Goal: Task Accomplishment & Management: Use online tool/utility

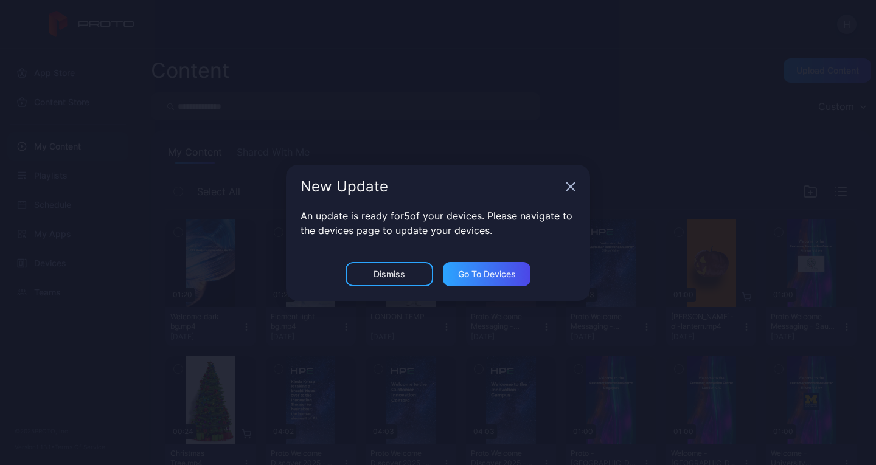
click at [570, 183] on icon "button" at bounding box center [571, 187] width 10 height 10
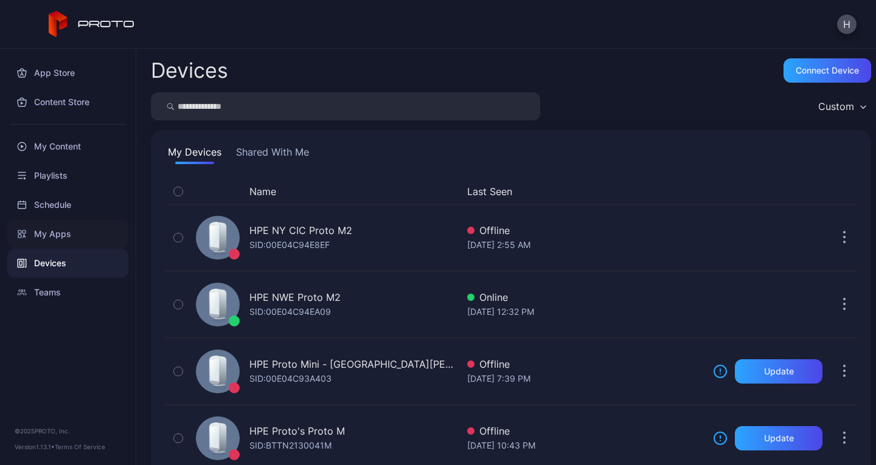
click at [65, 237] on div "My Apps" at bounding box center [67, 234] width 121 height 29
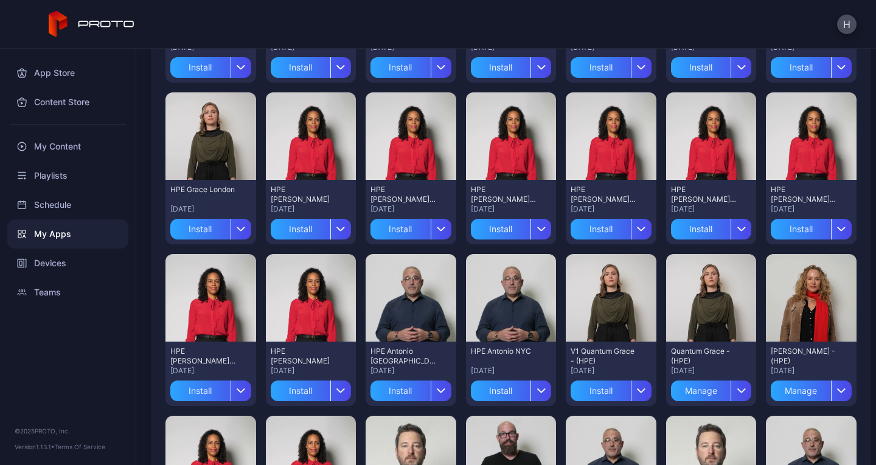
scroll to position [253, 0]
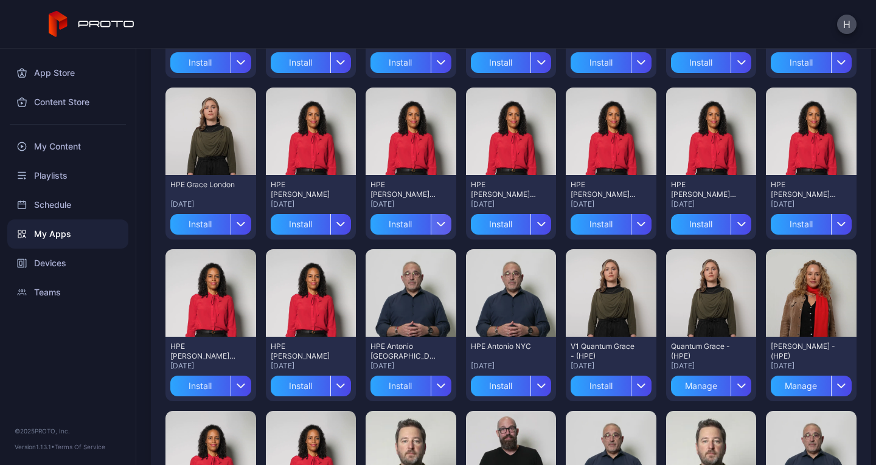
click at [439, 226] on icon "button" at bounding box center [441, 224] width 9 height 5
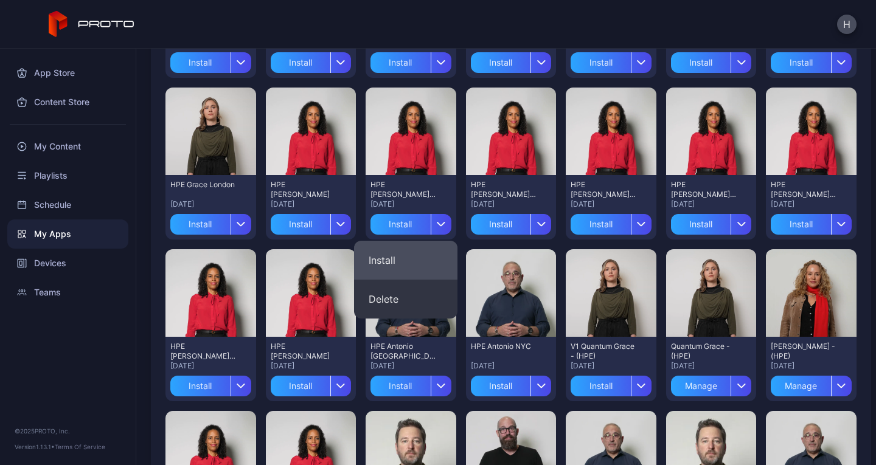
click at [389, 250] on button "Install" at bounding box center [405, 260] width 103 height 39
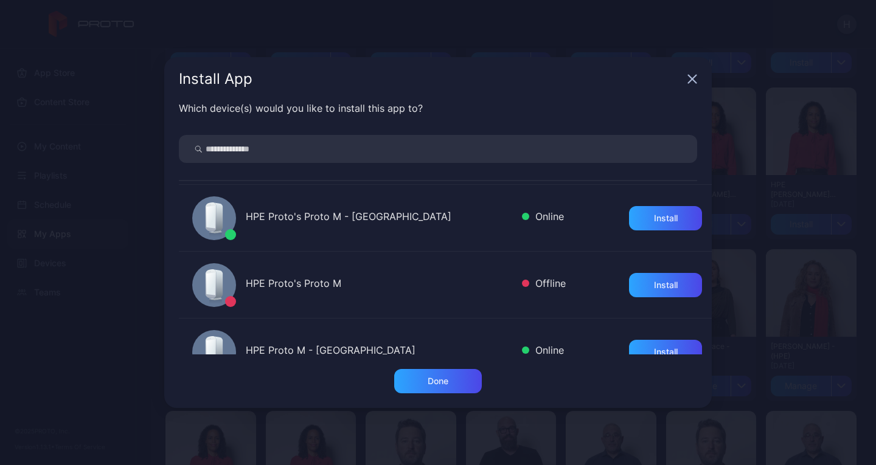
scroll to position [665, 0]
click at [632, 220] on div "Install" at bounding box center [665, 219] width 73 height 24
click at [694, 76] on icon "button" at bounding box center [692, 79] width 8 height 8
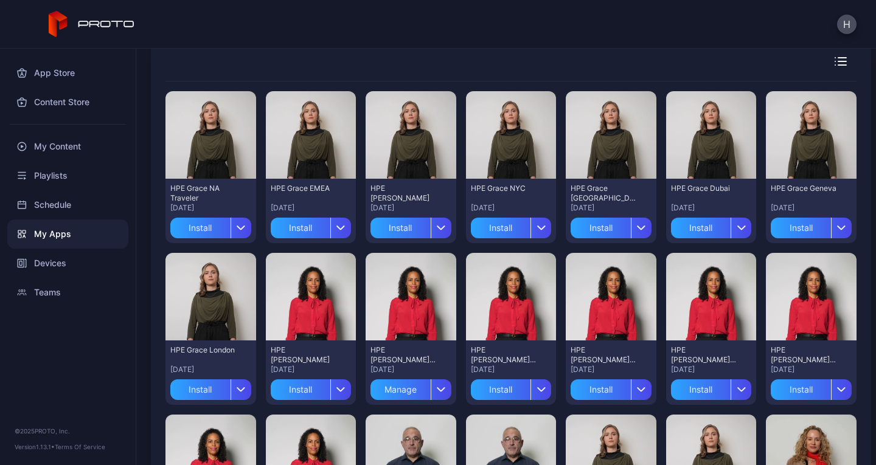
scroll to position [85, 0]
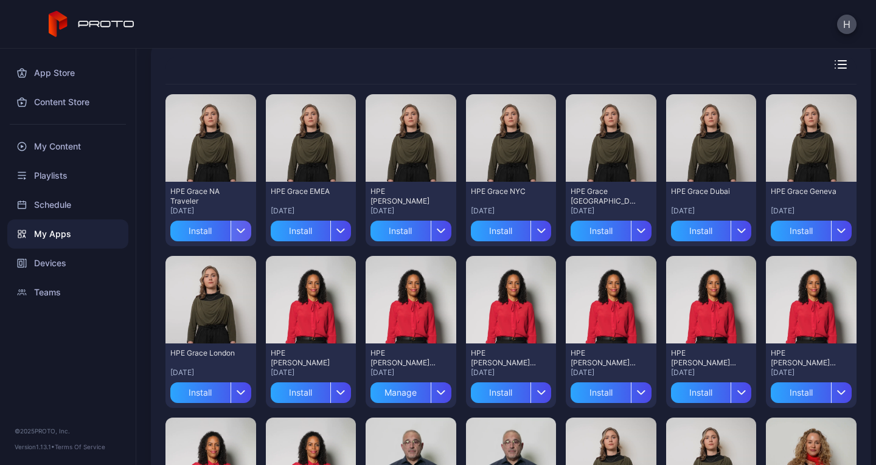
click at [245, 229] on div "button" at bounding box center [240, 231] width 21 height 21
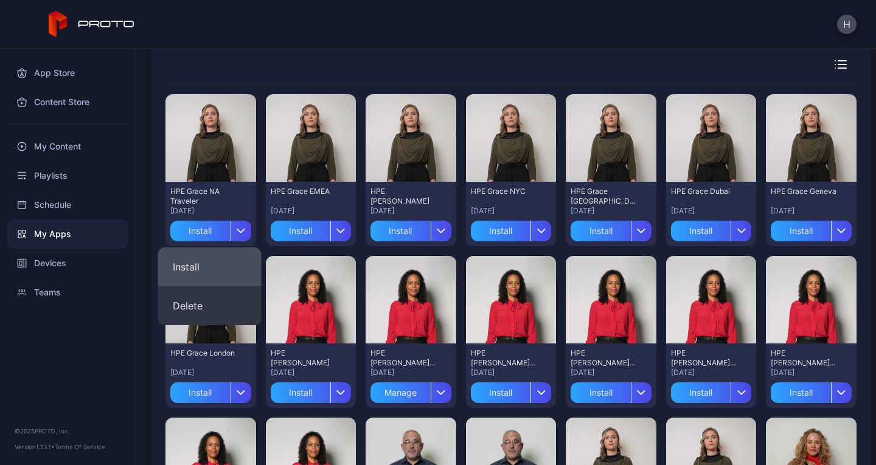
click at [215, 258] on button "Install" at bounding box center [209, 267] width 103 height 39
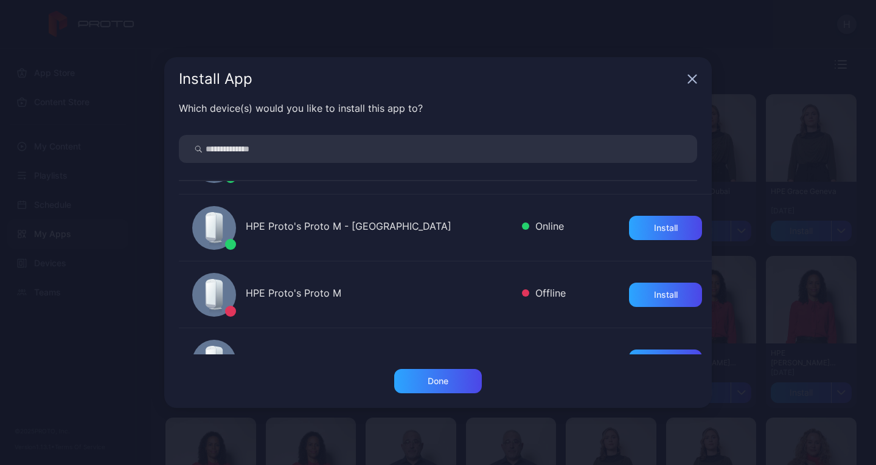
scroll to position [654, 0]
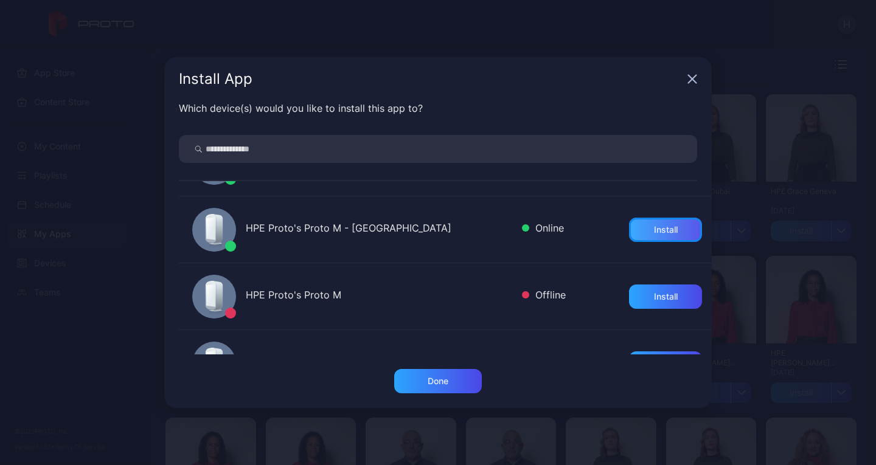
click at [632, 231] on div "Install" at bounding box center [665, 230] width 73 height 24
click at [691, 79] on icon "button" at bounding box center [692, 79] width 8 height 8
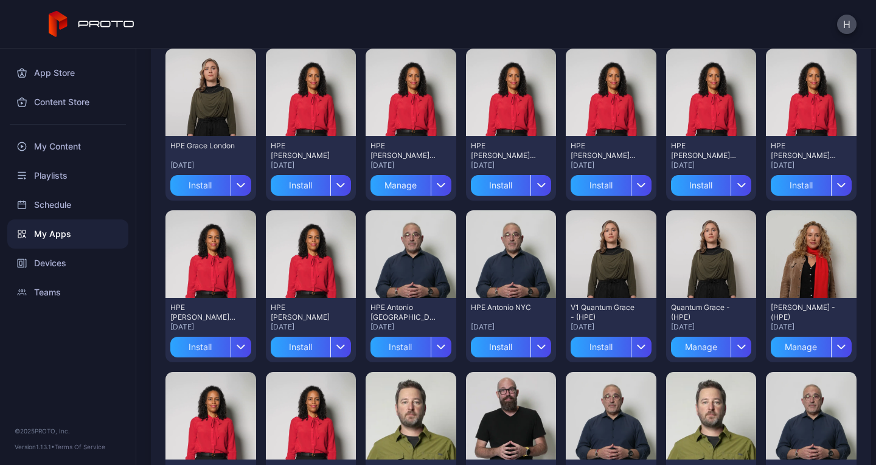
scroll to position [293, 0]
